Goal: Use online tool/utility: Utilize a website feature to perform a specific function

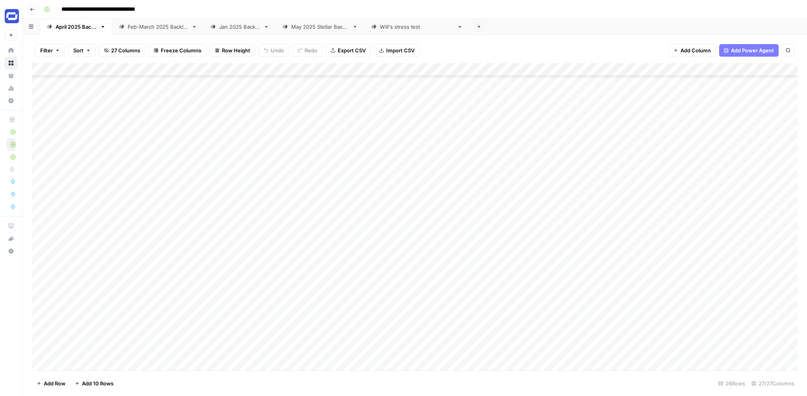
scroll to position [251, 0]
click at [28, 12] on button "Go back" at bounding box center [32, 9] width 10 height 10
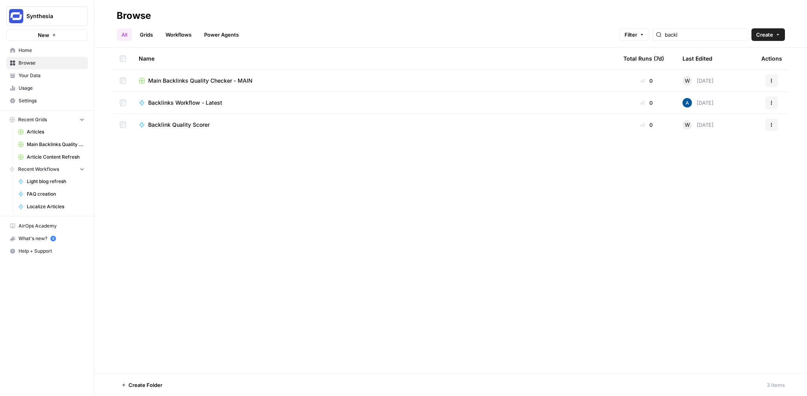
click at [206, 103] on span "Backlinks Workflow - Latest" at bounding box center [185, 103] width 74 height 8
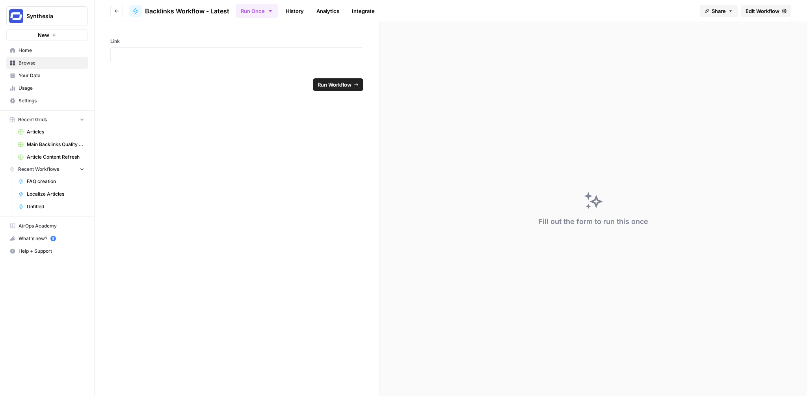
click at [117, 13] on button "Go back" at bounding box center [116, 11] width 13 height 13
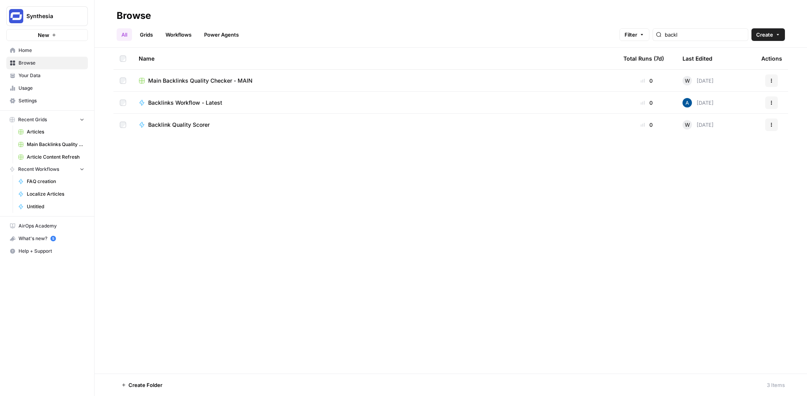
click at [219, 80] on span "Main Backlinks Quality Checker - MAIN" at bounding box center [200, 81] width 104 height 8
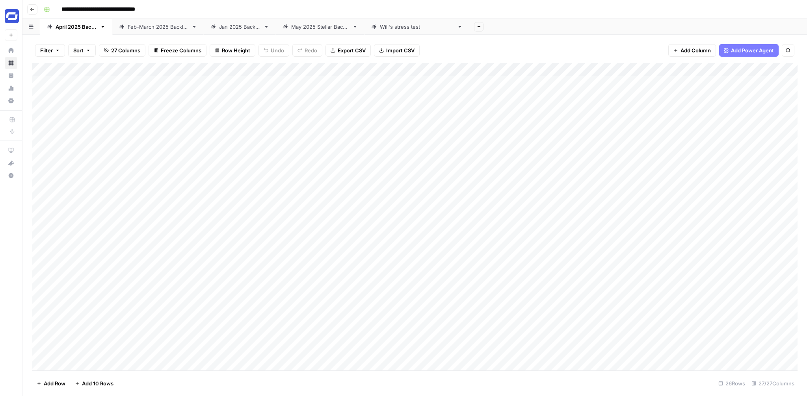
click at [279, 70] on div "Add Column" at bounding box center [414, 217] width 765 height 308
click at [436, 26] on div "[PERSON_NAME]'s stress test" at bounding box center [417, 27] width 74 height 8
click at [79, 29] on div "[DATE] Backlinks" at bounding box center [76, 27] width 41 height 8
click at [420, 29] on div "[PERSON_NAME]'s stress test" at bounding box center [417, 27] width 74 height 8
click at [457, 28] on icon "button" at bounding box center [460, 27] width 6 height 6
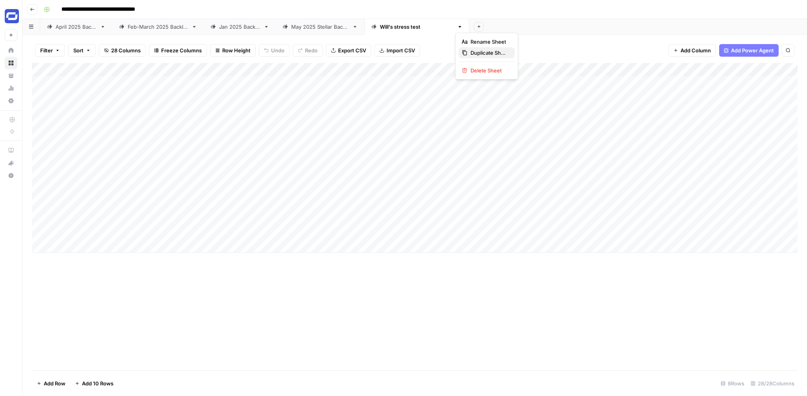
click at [480, 52] on span "Duplicate Sheet" at bounding box center [489, 53] width 38 height 8
click at [494, 28] on div "[PERSON_NAME]'s stress test" at bounding box center [521, 27] width 74 height 8
type input "**********"
click at [510, 28] on div "Stellar (May-" at bounding box center [499, 27] width 31 height 8
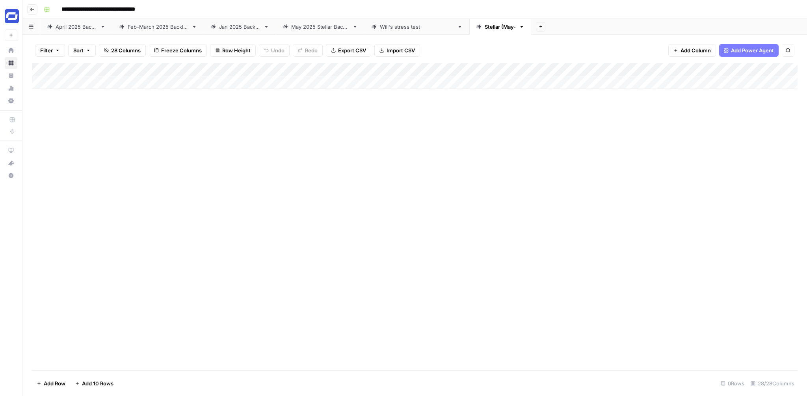
click at [510, 28] on div "Stellar (May-" at bounding box center [499, 27] width 31 height 8
type input "**********"
click at [91, 83] on div "Add Column" at bounding box center [414, 76] width 765 height 26
click at [93, 85] on input at bounding box center [125, 84] width 126 height 9
type input "**********"
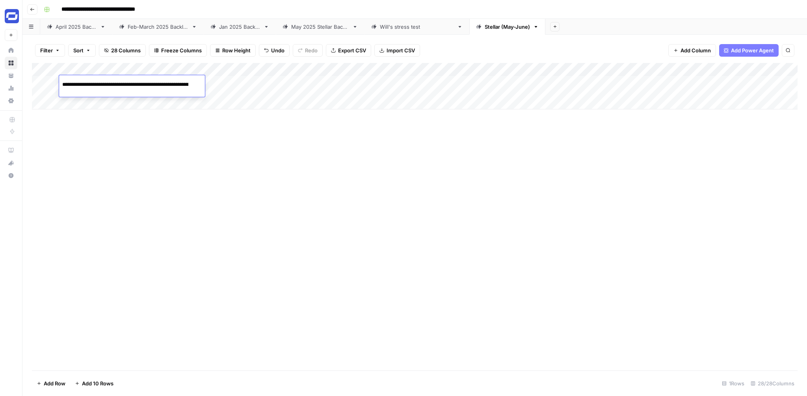
scroll to position [0, 16256]
click at [115, 107] on div "Add Column" at bounding box center [414, 86] width 765 height 46
click at [120, 82] on div "Add Column" at bounding box center [414, 96] width 765 height 67
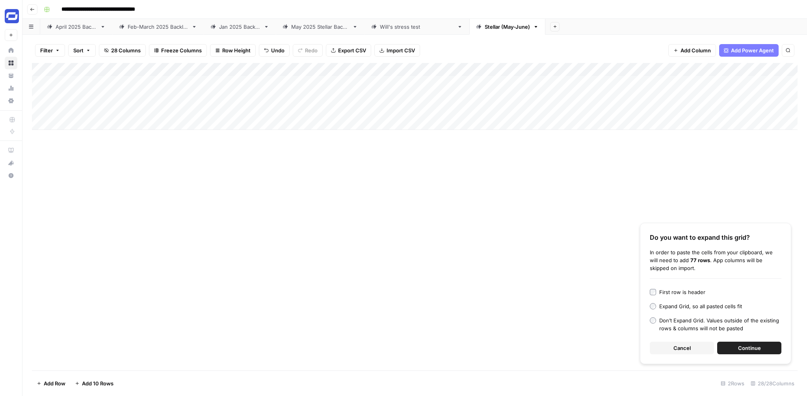
click at [737, 349] on button "Continue" at bounding box center [749, 348] width 64 height 13
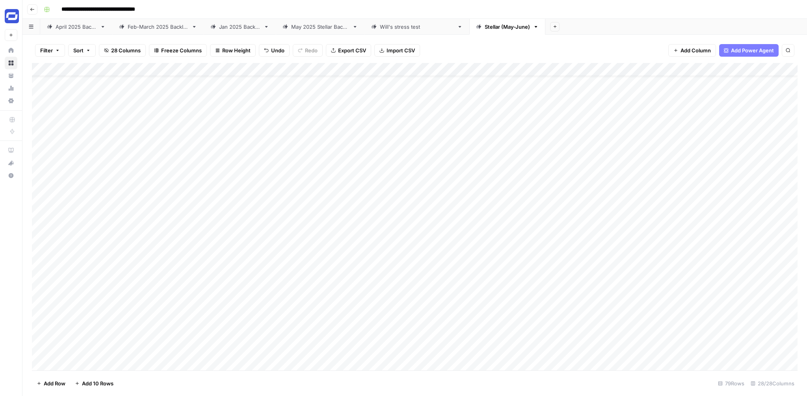
scroll to position [0, 0]
click at [325, 182] on div "Add Column" at bounding box center [414, 217] width 765 height 308
click at [158, 83] on div "Add Column" at bounding box center [414, 96] width 765 height 67
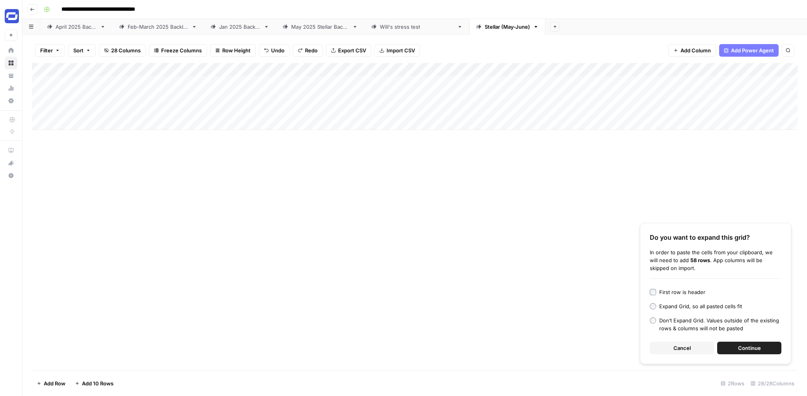
click at [750, 343] on button "Continue" at bounding box center [749, 348] width 64 height 13
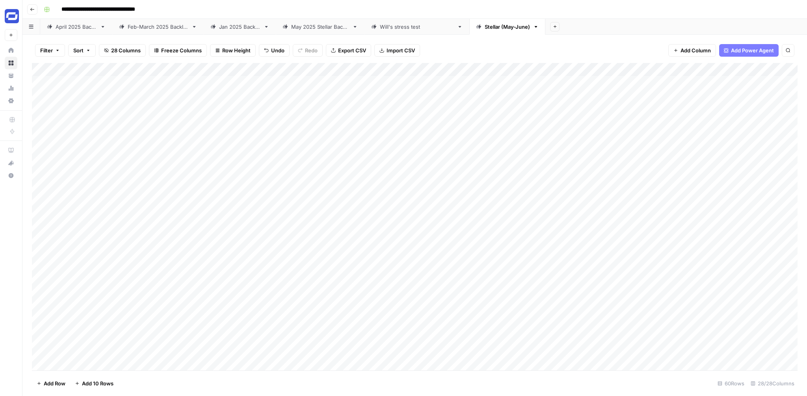
click at [288, 71] on div "Add Column" at bounding box center [414, 217] width 765 height 308
click at [317, 90] on span "All Rows" at bounding box center [317, 88] width 50 height 8
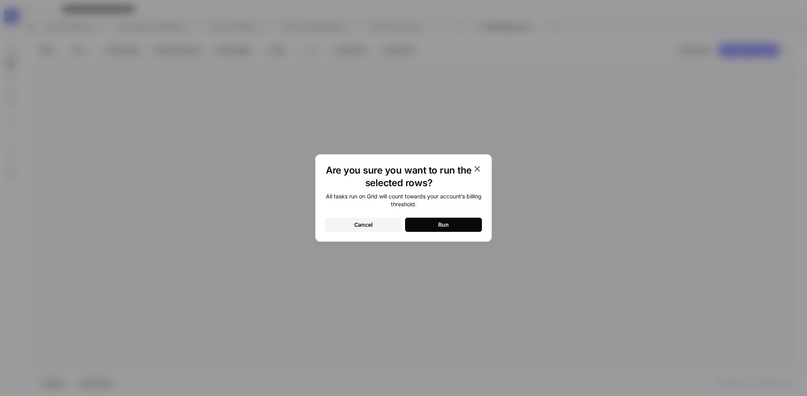
click at [464, 223] on button "Run" at bounding box center [443, 225] width 77 height 14
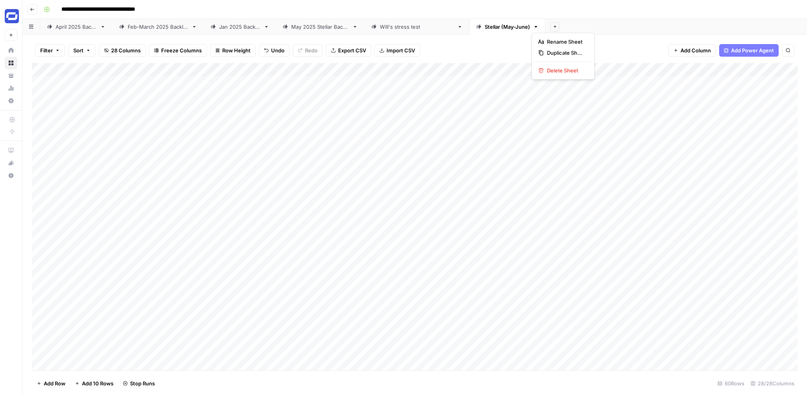
click at [534, 28] on icon "button" at bounding box center [536, 27] width 6 height 6
click at [548, 52] on span "Duplicate Sheet" at bounding box center [566, 53] width 38 height 8
click at [140, 85] on div "Add Column" at bounding box center [414, 76] width 765 height 26
click at [91, 85] on div "Add Column" at bounding box center [414, 96] width 765 height 67
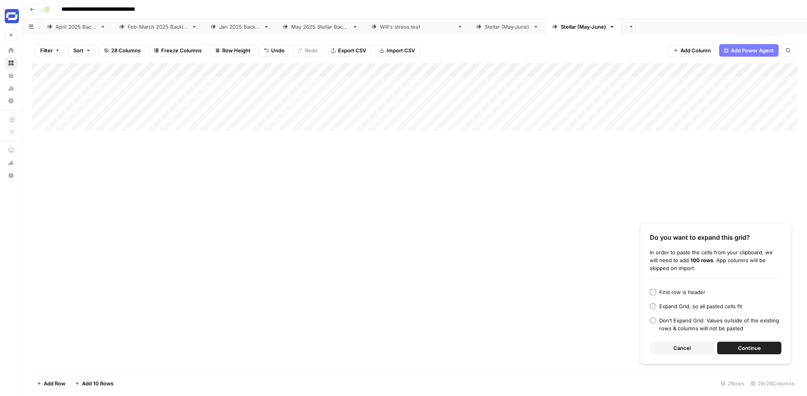
click at [757, 346] on span "Continue" at bounding box center [749, 348] width 23 height 8
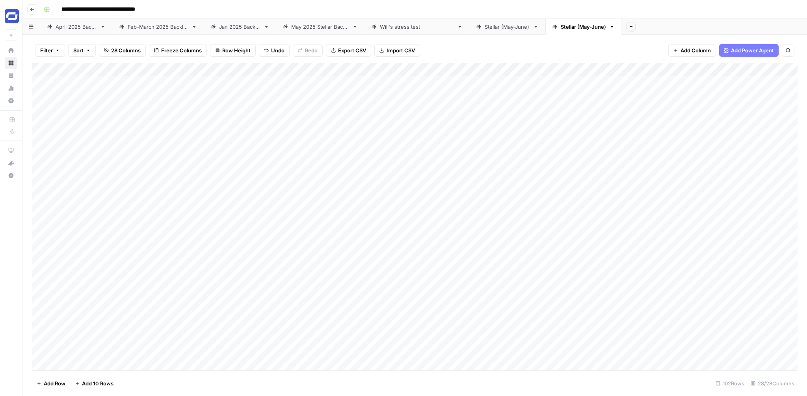
click at [288, 69] on div "Add Column" at bounding box center [414, 217] width 765 height 308
click at [305, 85] on span "All Rows" at bounding box center [317, 88] width 50 height 8
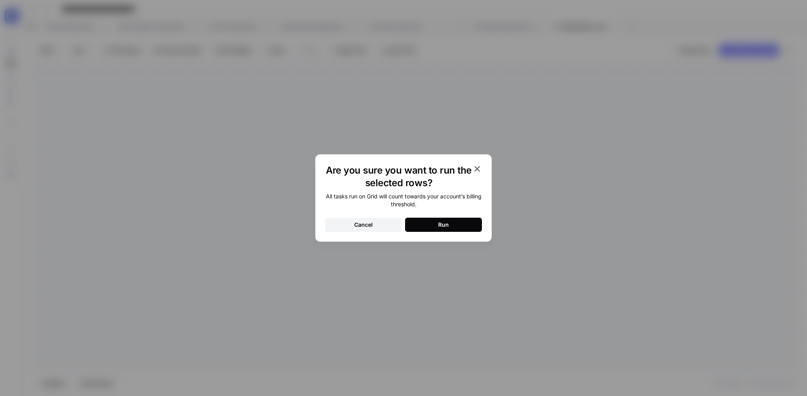
click at [463, 219] on button "Run" at bounding box center [443, 225] width 77 height 14
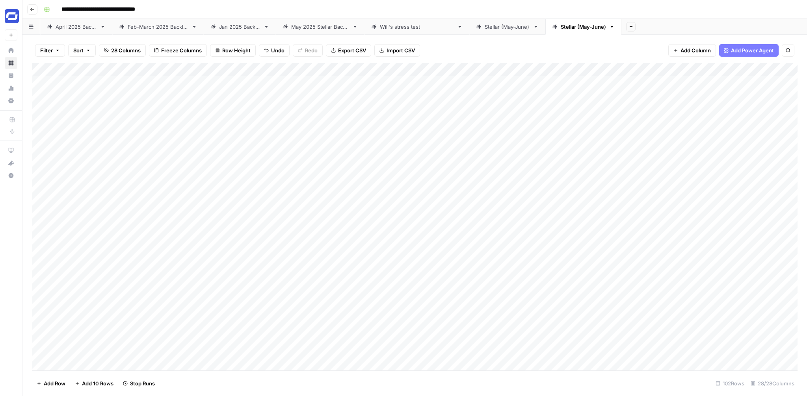
click at [500, 26] on div "Stellar (May-June)" at bounding box center [506, 27] width 45 height 8
